Goal: Task Accomplishment & Management: Manage account settings

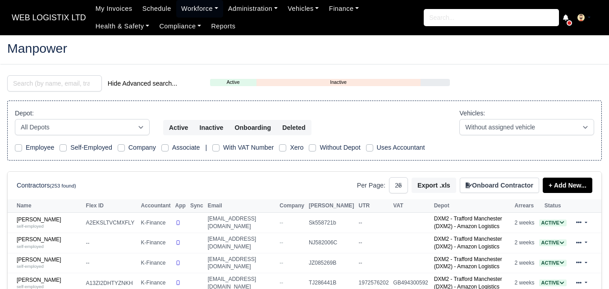
select select "25"
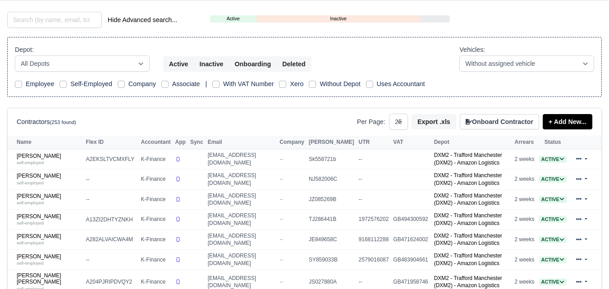
scroll to position [126, 0]
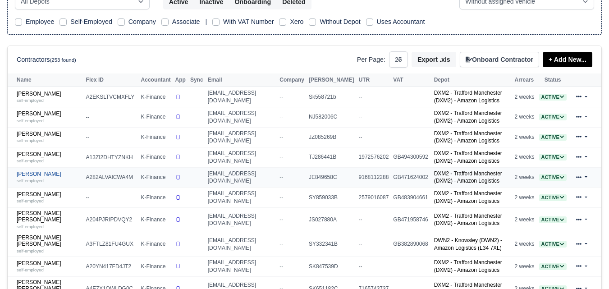
click at [29, 179] on link "Azad Miah self-employed" at bounding box center [49, 177] width 65 height 13
click at [32, 179] on link "Azad Miah self-employed" at bounding box center [49, 177] width 65 height 13
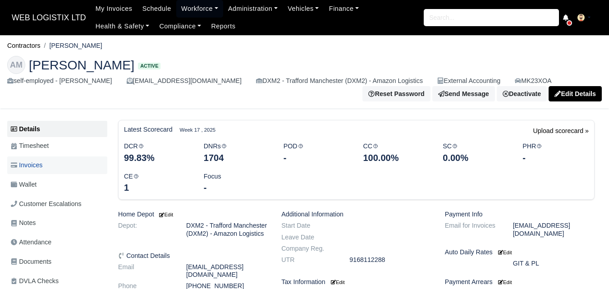
click at [52, 165] on link "Invoices" at bounding box center [57, 166] width 100 height 18
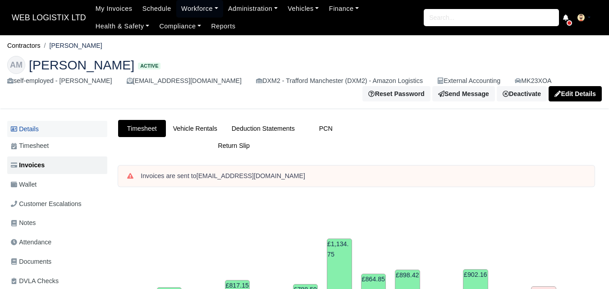
click at [38, 133] on link "Details" at bounding box center [57, 129] width 100 height 17
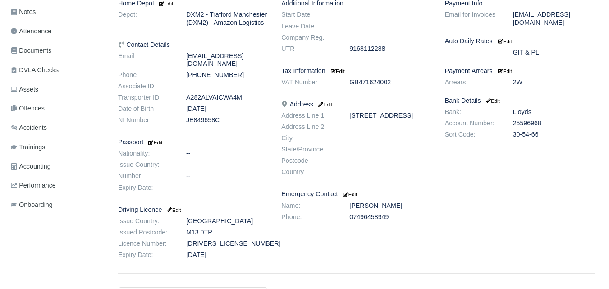
scroll to position [220, 0]
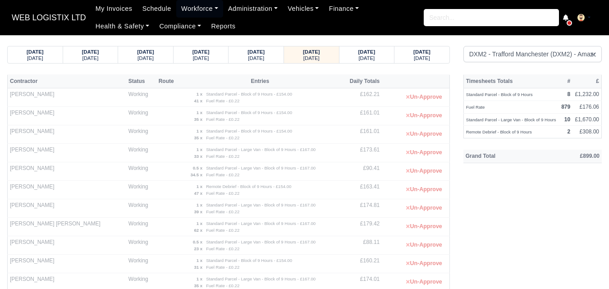
select select "1"
click at [377, 59] on div "Monday" at bounding box center [367, 58] width 38 height 6
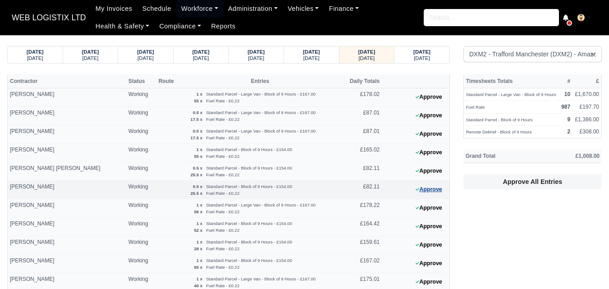
click at [430, 187] on button "Approve" at bounding box center [429, 189] width 37 height 13
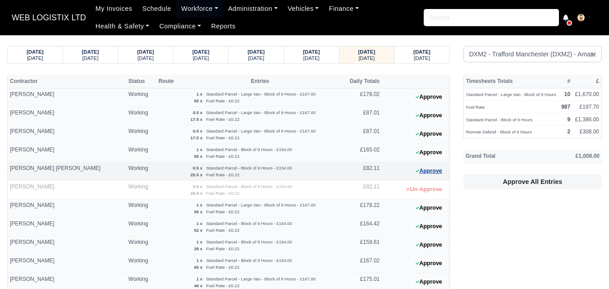
click at [429, 174] on button "Approve" at bounding box center [429, 171] width 37 height 13
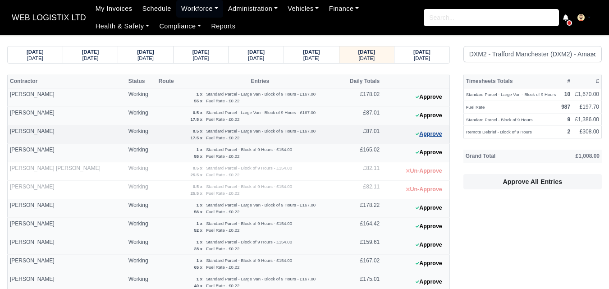
click at [440, 136] on button "Approve" at bounding box center [429, 134] width 37 height 13
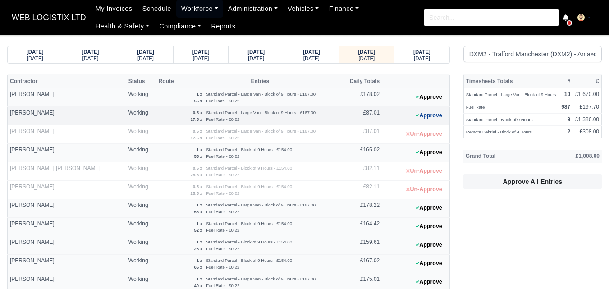
click at [426, 119] on button "Approve" at bounding box center [429, 115] width 37 height 13
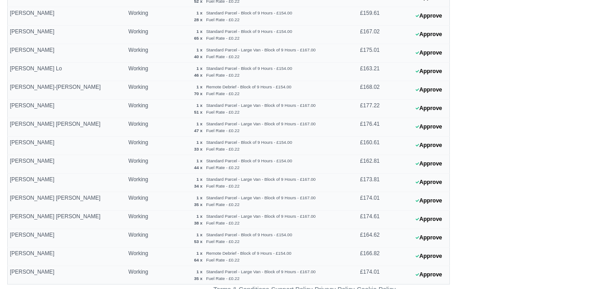
scroll to position [235, 0]
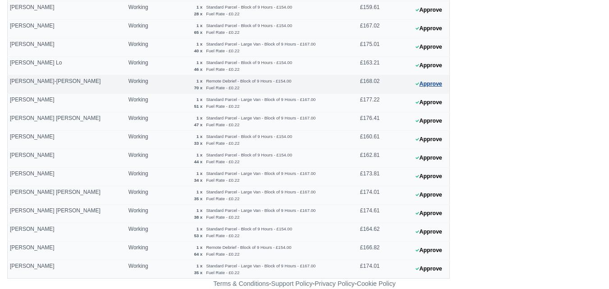
click at [441, 82] on button "Approve" at bounding box center [429, 84] width 37 height 13
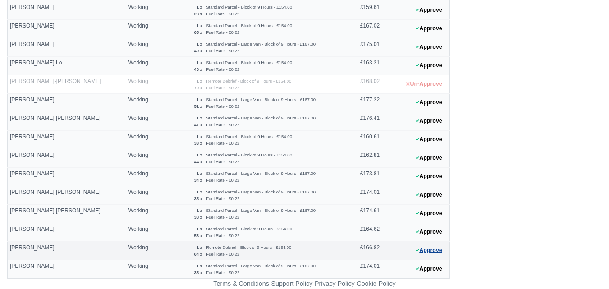
click at [426, 255] on button "Approve" at bounding box center [429, 250] width 37 height 13
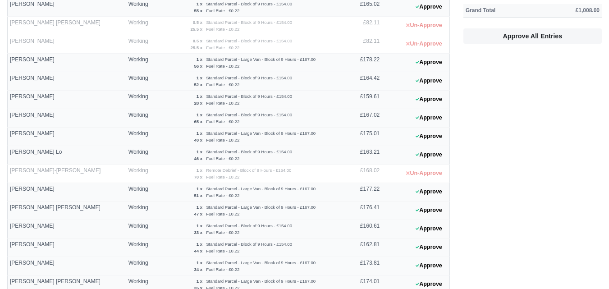
scroll to position [0, 0]
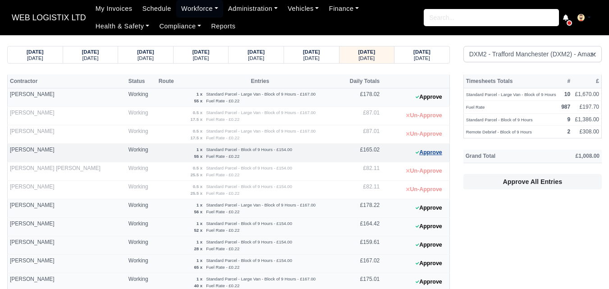
click at [441, 155] on button "Approve" at bounding box center [429, 152] width 37 height 13
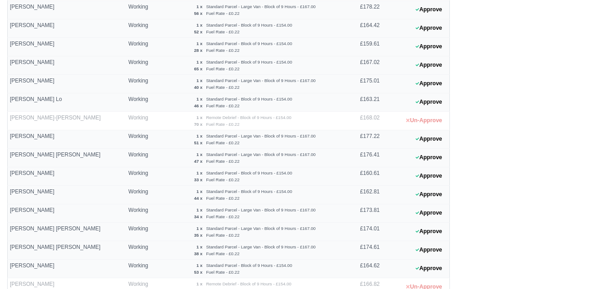
scroll to position [235, 0]
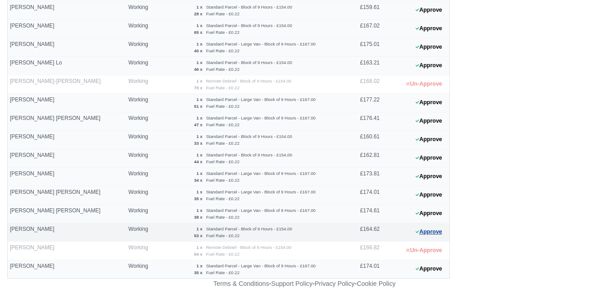
click at [428, 231] on button "Approve" at bounding box center [429, 232] width 37 height 13
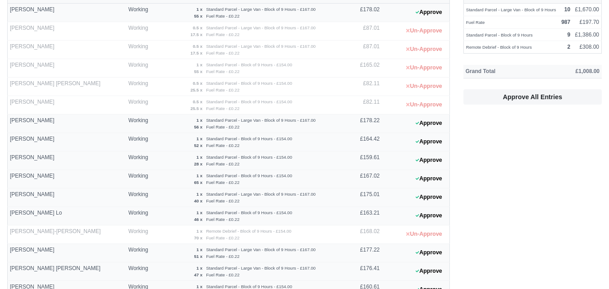
scroll to position [71, 0]
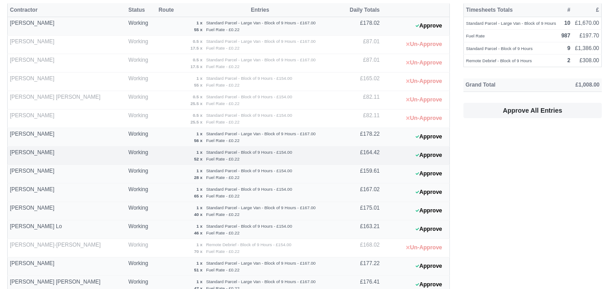
click at [449, 155] on 1756205128 "Approve" at bounding box center [416, 156] width 68 height 18
click at [433, 158] on button "Approve" at bounding box center [429, 155] width 37 height 13
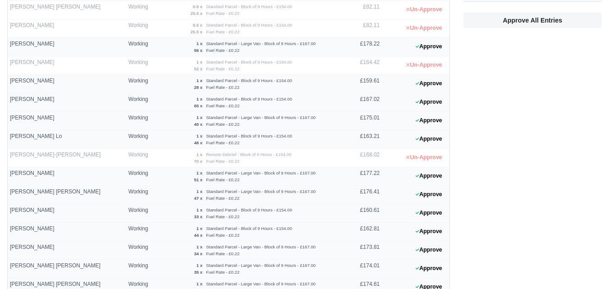
scroll to position [157, 0]
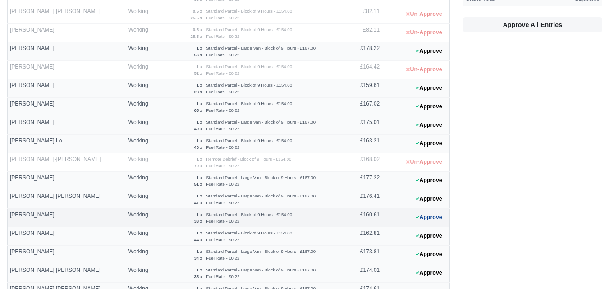
click at [433, 218] on button "Approve" at bounding box center [429, 217] width 37 height 13
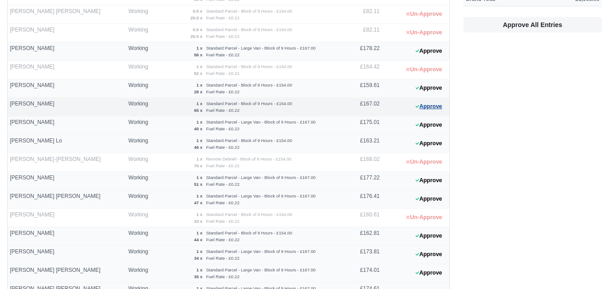
click at [438, 108] on button "Approve" at bounding box center [429, 106] width 37 height 13
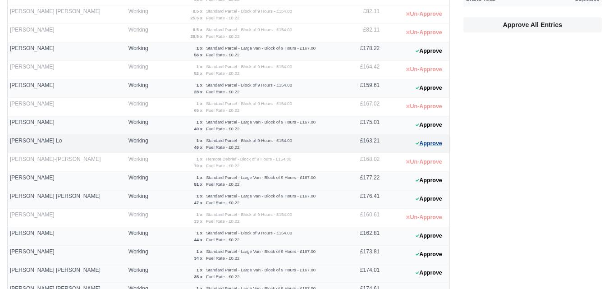
click at [438, 147] on button "Approve" at bounding box center [429, 143] width 37 height 13
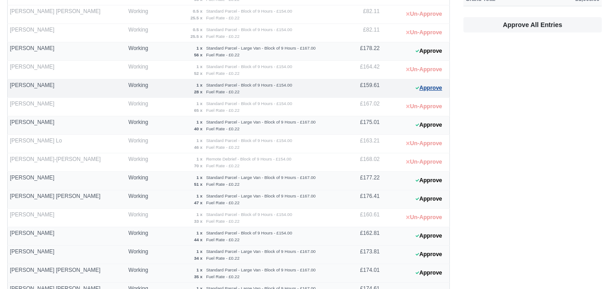
click at [436, 83] on button "Approve" at bounding box center [429, 88] width 37 height 13
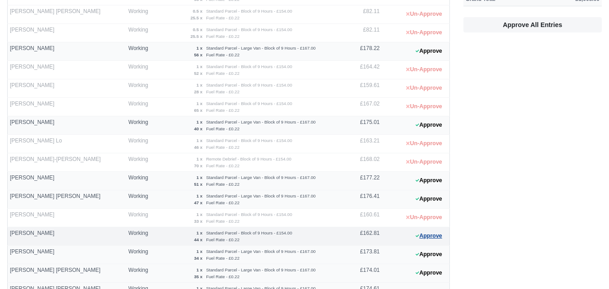
click at [417, 235] on icon at bounding box center [418, 235] width 4 height 5
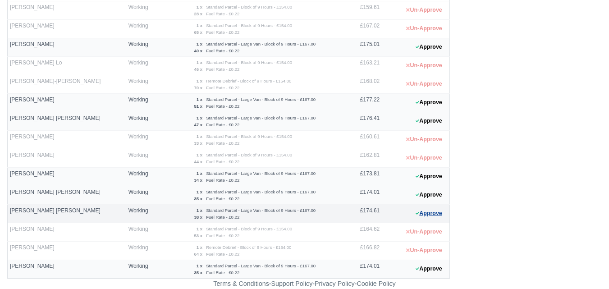
click at [438, 209] on button "Approve" at bounding box center [429, 213] width 37 height 13
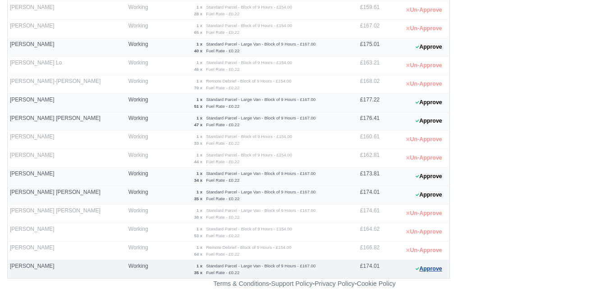
click at [425, 272] on button "Approve" at bounding box center [429, 269] width 37 height 13
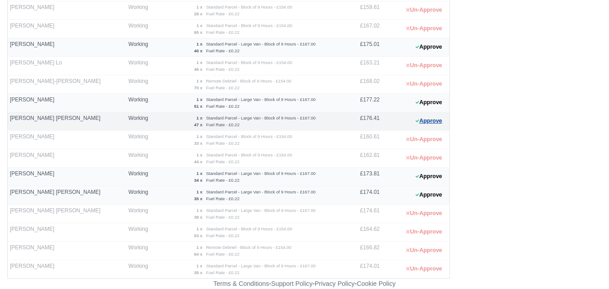
click at [427, 118] on button "Approve" at bounding box center [429, 121] width 37 height 13
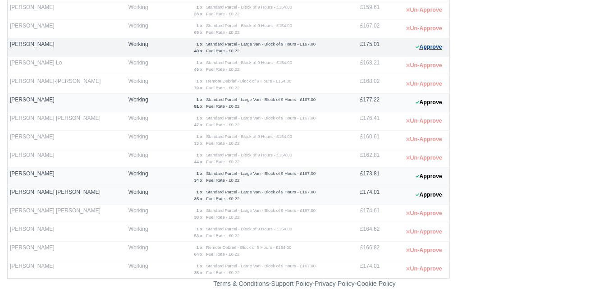
click at [435, 52] on button "Approve" at bounding box center [429, 47] width 37 height 13
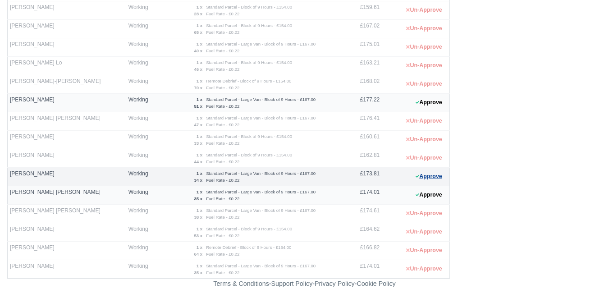
click at [428, 170] on button "Approve" at bounding box center [429, 176] width 37 height 13
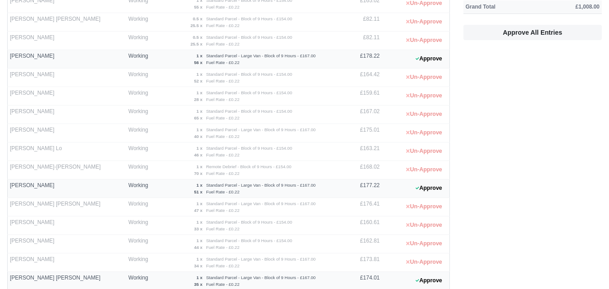
scroll to position [69, 0]
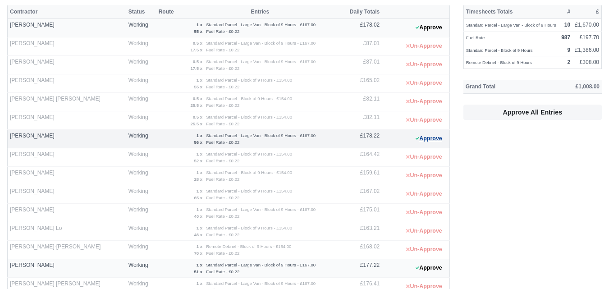
click at [413, 139] on button "Approve" at bounding box center [429, 138] width 37 height 13
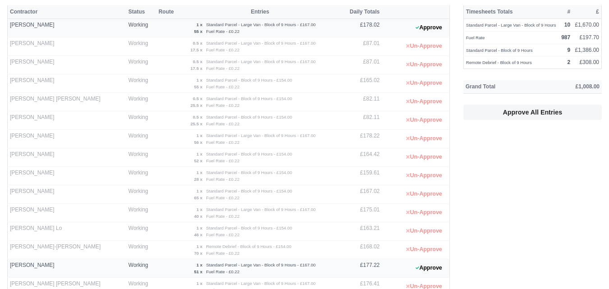
scroll to position [235, 0]
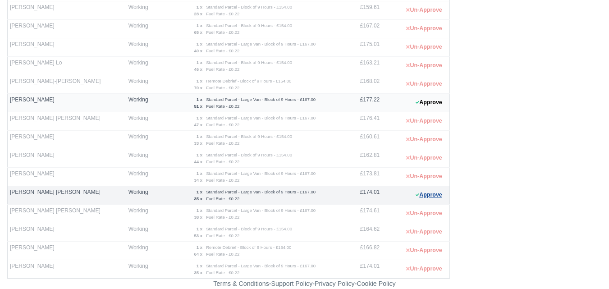
click at [439, 194] on button "Approve" at bounding box center [429, 195] width 37 height 13
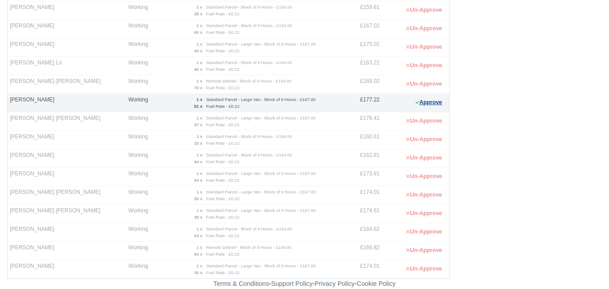
click at [440, 102] on button "Approve" at bounding box center [429, 102] width 37 height 13
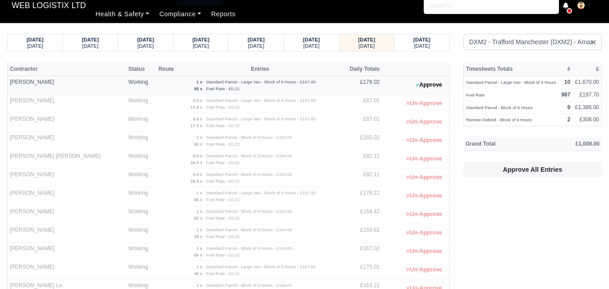
scroll to position [0, 0]
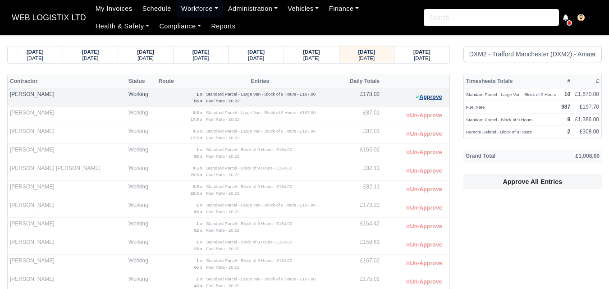
click at [429, 97] on button "Approve" at bounding box center [429, 97] width 37 height 13
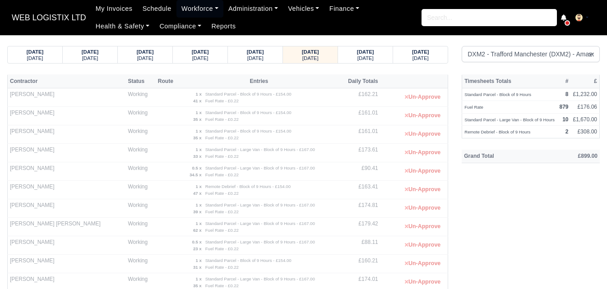
select select "1"
click at [374, 52] on strong "[DATE]" at bounding box center [365, 51] width 17 height 5
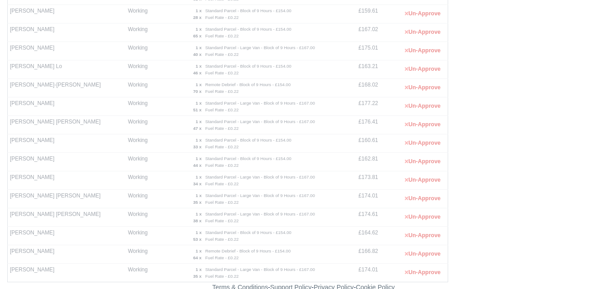
scroll to position [235, 0]
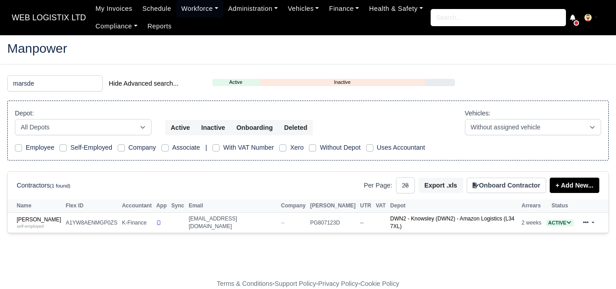
select select "25"
